Goal: Navigation & Orientation: Find specific page/section

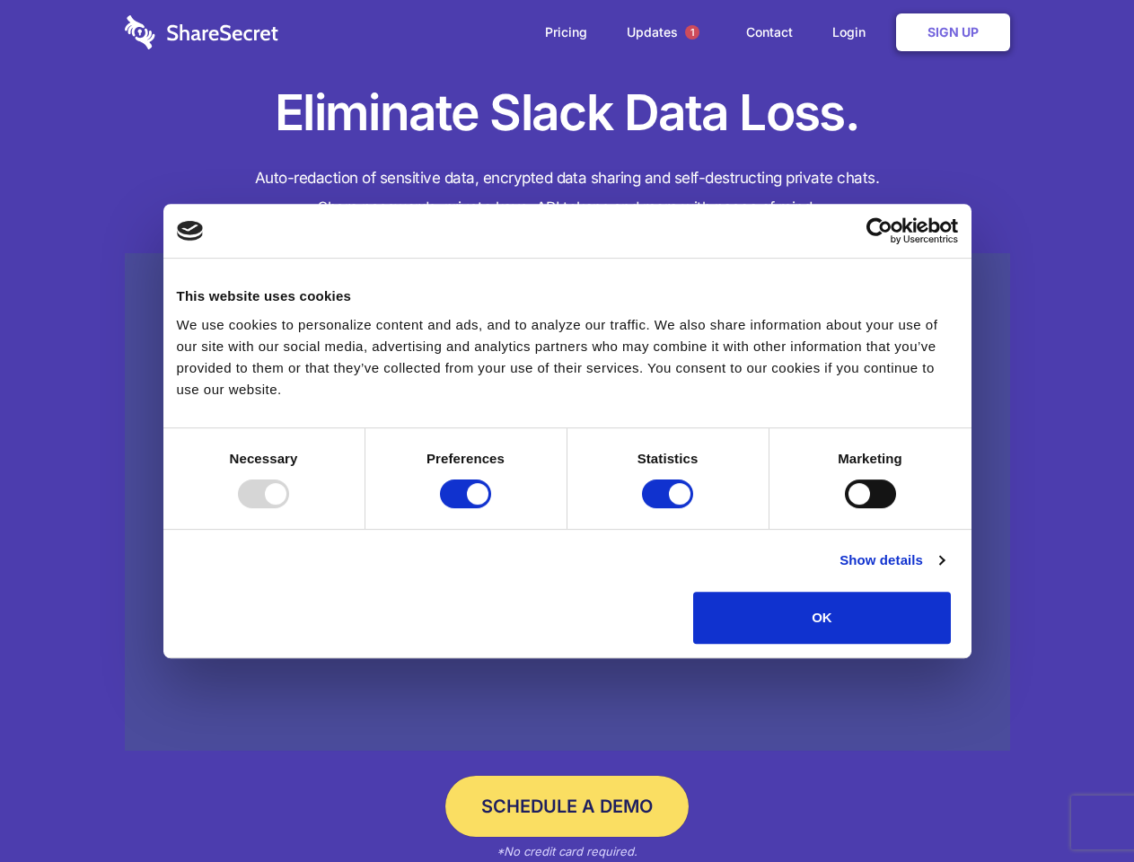
click at [289, 508] on div at bounding box center [263, 494] width 51 height 29
click at [491, 508] on input "Preferences" at bounding box center [465, 494] width 51 height 29
checkbox input "false"
click at [670, 508] on input "Statistics" at bounding box center [667, 494] width 51 height 29
checkbox input "false"
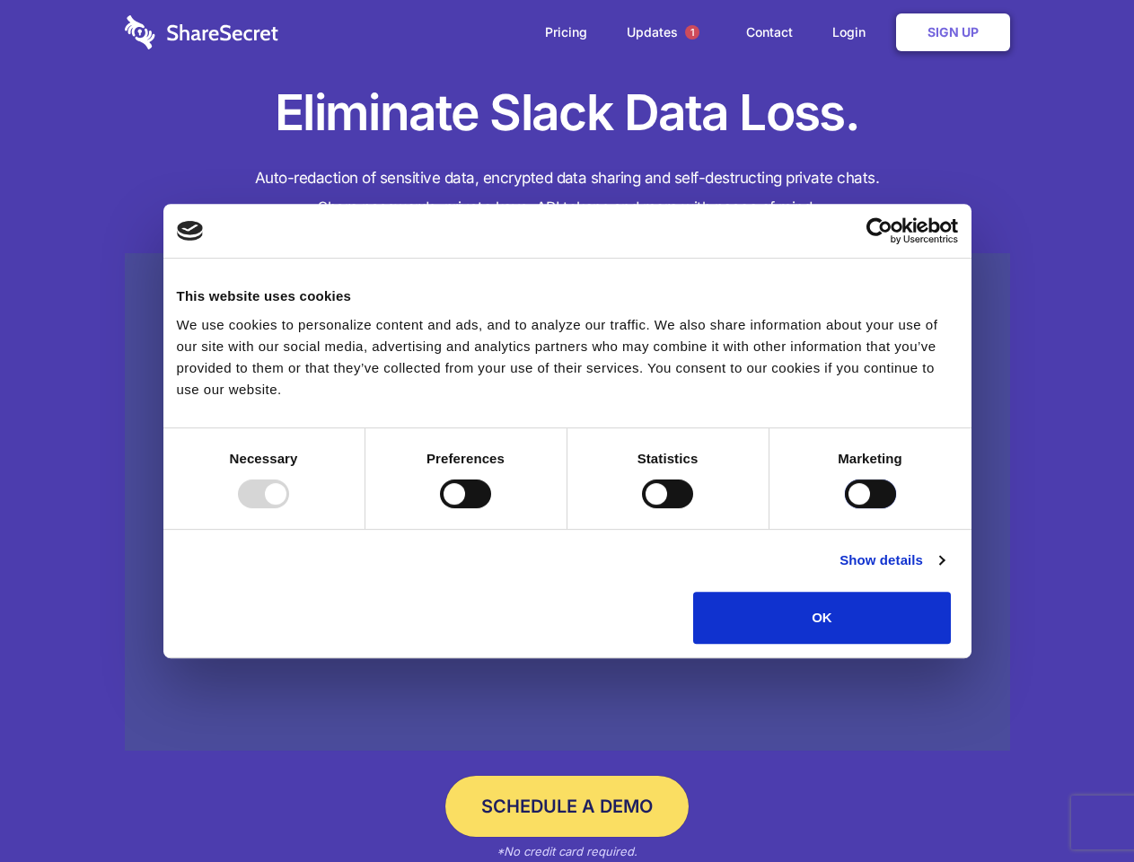
click at [845, 508] on input "Marketing" at bounding box center [870, 494] width 51 height 29
checkbox input "true"
click at [944, 571] on link "Show details" at bounding box center [892, 561] width 104 height 22
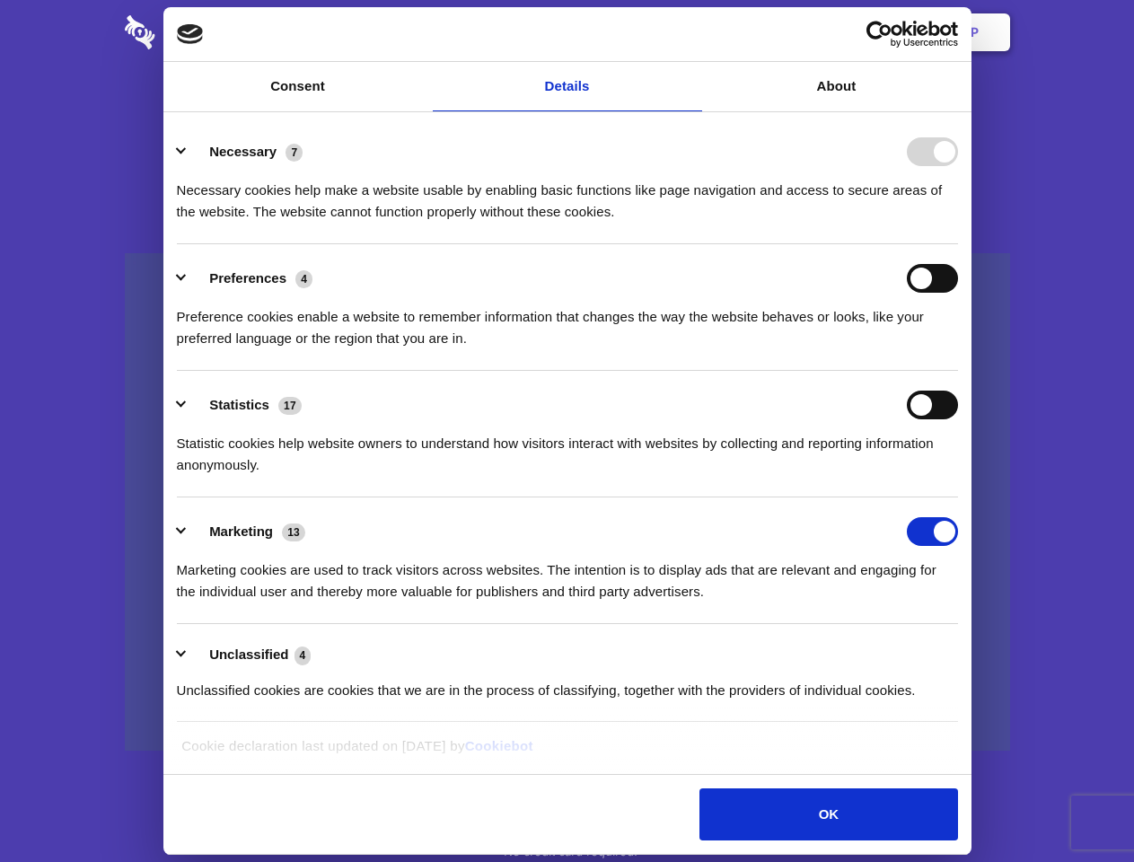
click at [958, 223] on div "Necessary 7 Necessary cookies help make a website usable by enabling basic func…" at bounding box center [567, 179] width 781 height 85
click at [692, 32] on span "1" at bounding box center [692, 32] width 14 height 14
